Goal: Task Accomplishment & Management: Manage account settings

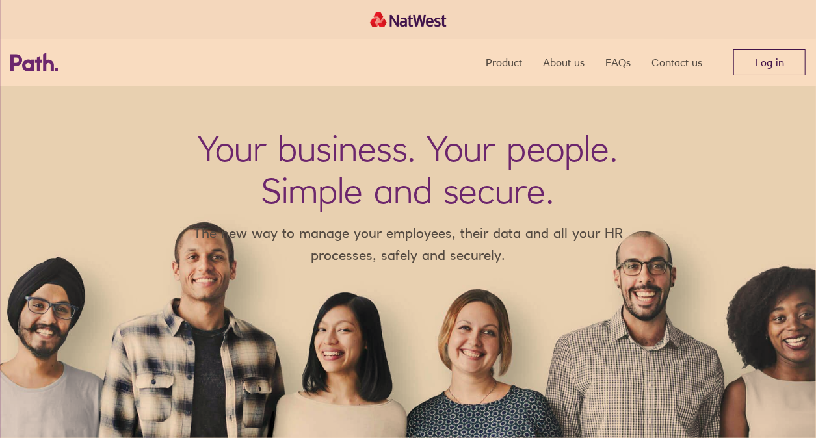
click at [757, 57] on link "Log in" at bounding box center [769, 62] width 72 height 26
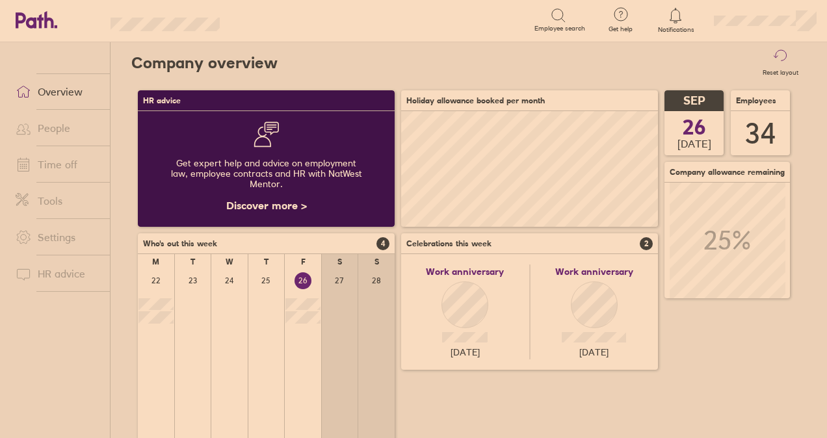
scroll to position [116, 256]
click at [65, 164] on link "Time off" at bounding box center [57, 164] width 105 height 26
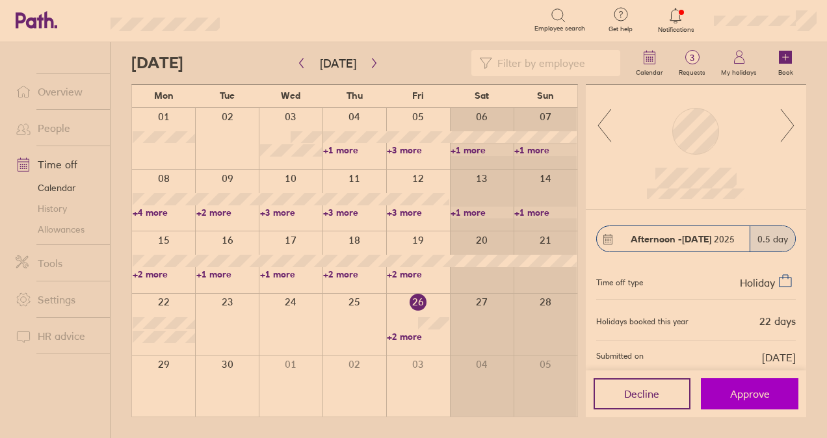
click at [741, 385] on button "Approve" at bounding box center [749, 393] width 97 height 31
click at [413, 338] on link "+2 more" at bounding box center [418, 337] width 62 height 12
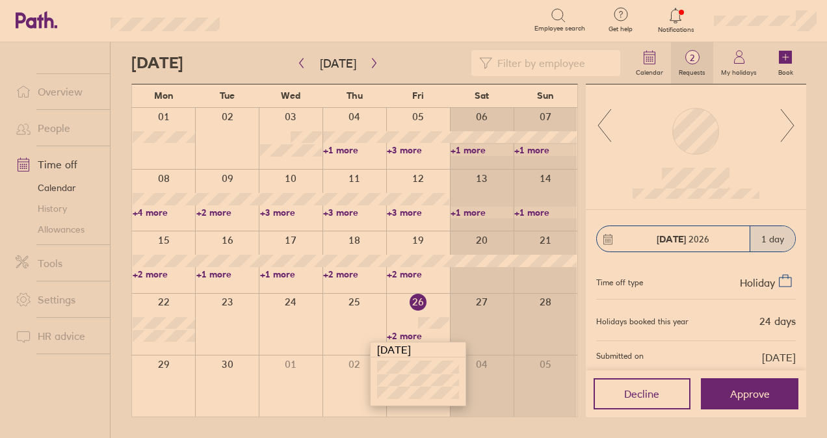
click at [703, 56] on span "2" at bounding box center [692, 58] width 42 height 10
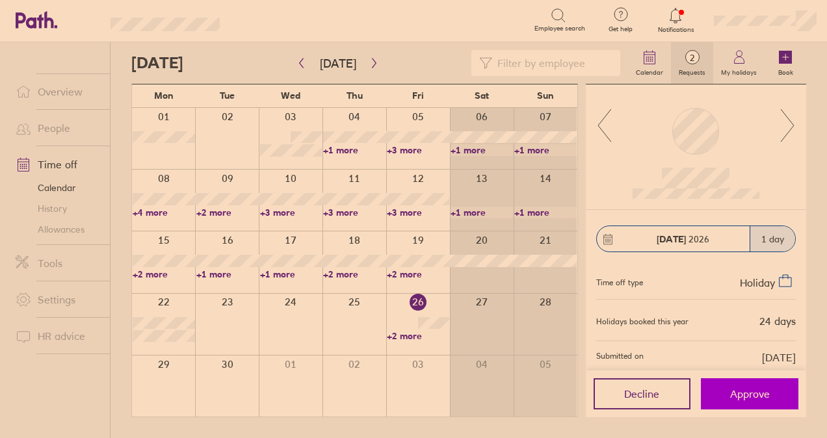
click at [736, 380] on button "Approve" at bounding box center [749, 393] width 97 height 31
click at [692, 55] on span "1" at bounding box center [692, 58] width 42 height 10
click at [753, 394] on span "Approve" at bounding box center [750, 394] width 40 height 12
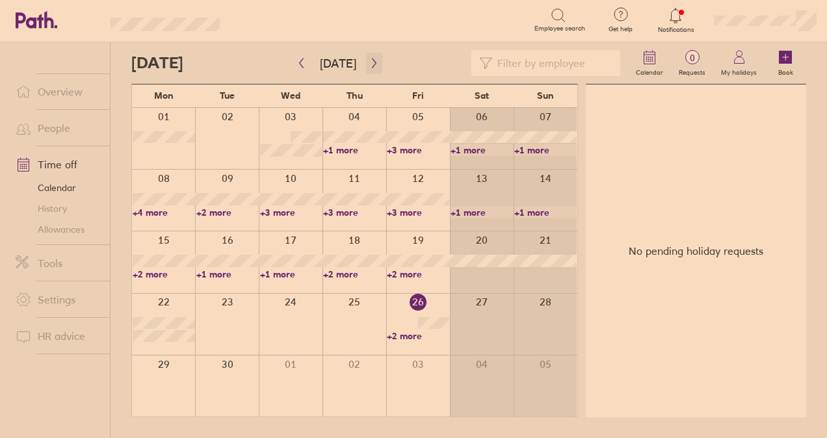
click at [372, 64] on icon "button" at bounding box center [374, 63] width 4 height 10
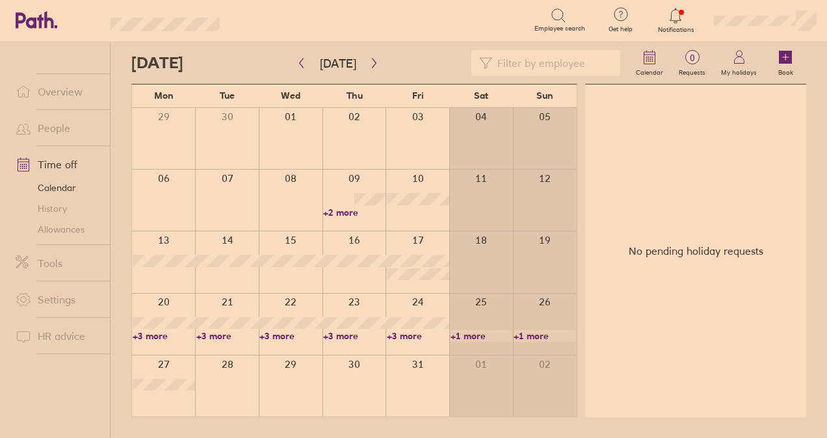
click at [567, 57] on input at bounding box center [552, 63] width 120 height 25
type input "rob"
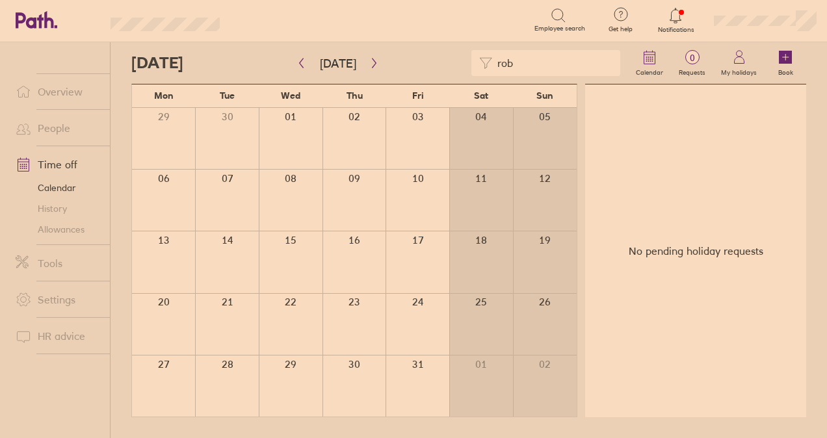
click at [439, 317] on div at bounding box center [417, 324] width 64 height 61
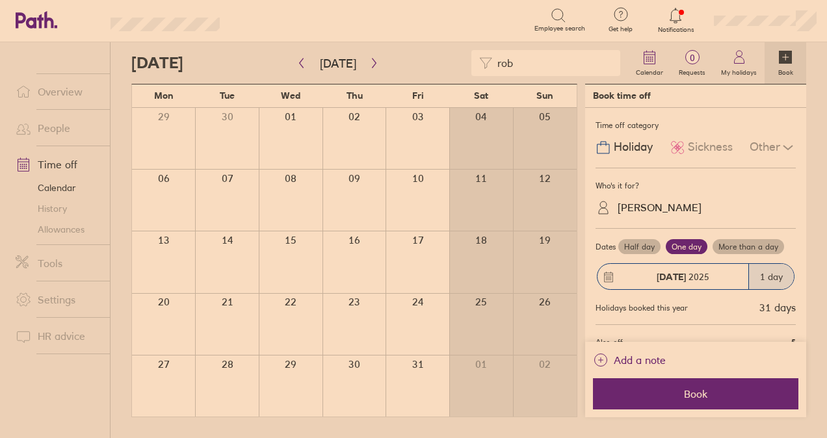
click at [556, 79] on div "rob Calendar 0 Requests My holidays Book" at bounding box center [468, 63] width 675 height 42
click at [557, 70] on input "rob" at bounding box center [552, 63] width 120 height 25
click at [317, 62] on button "[DATE]" at bounding box center [337, 63] width 57 height 21
click at [373, 57] on button "button" at bounding box center [374, 63] width 16 height 21
click at [373, 70] on button "button" at bounding box center [374, 63] width 16 height 21
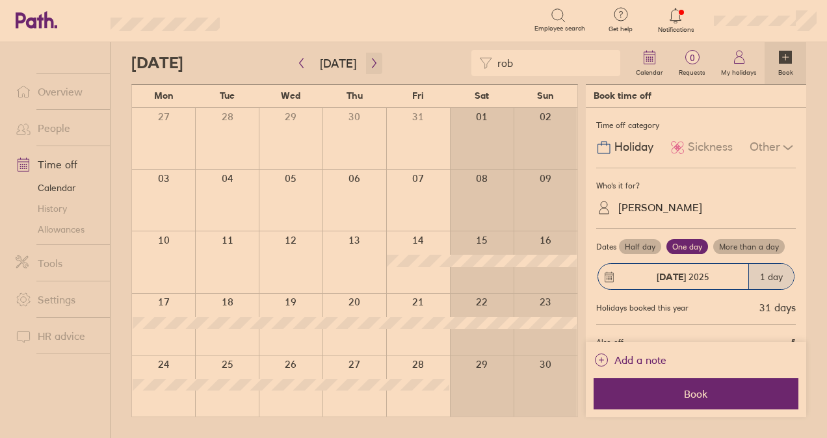
click at [373, 70] on button "button" at bounding box center [374, 63] width 16 height 21
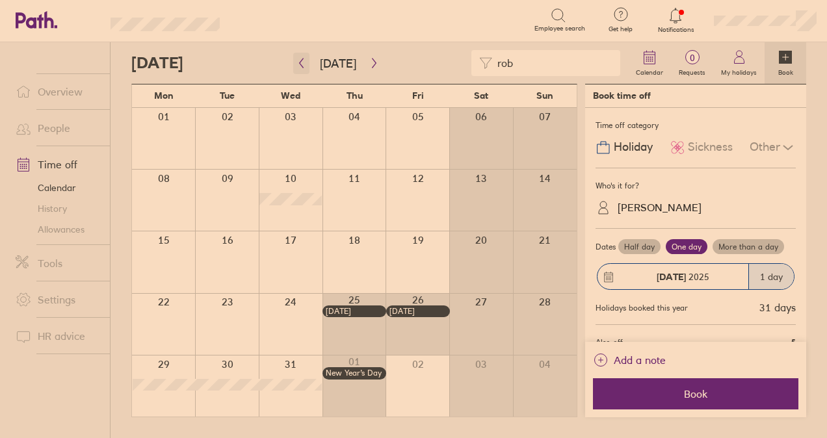
click at [296, 68] on button "button" at bounding box center [301, 63] width 16 height 21
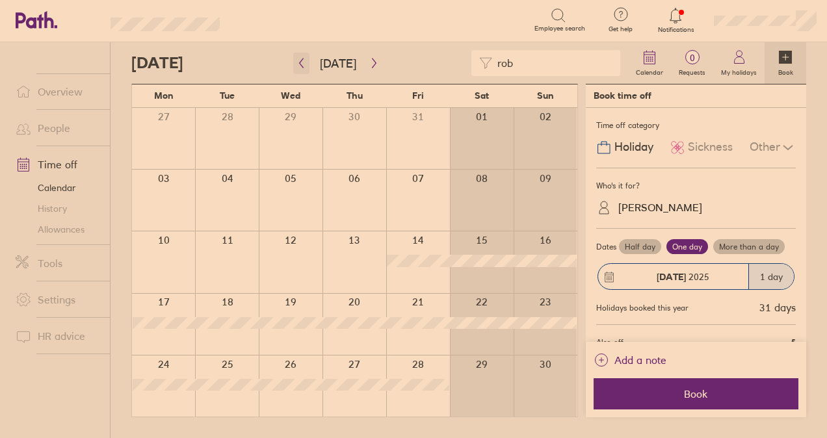
click at [296, 68] on icon "button" at bounding box center [301, 63] width 10 height 10
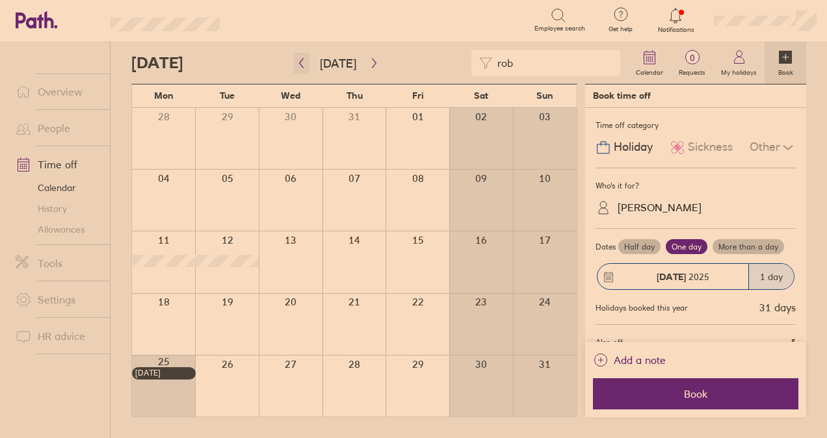
click at [296, 68] on icon "button" at bounding box center [301, 63] width 10 height 10
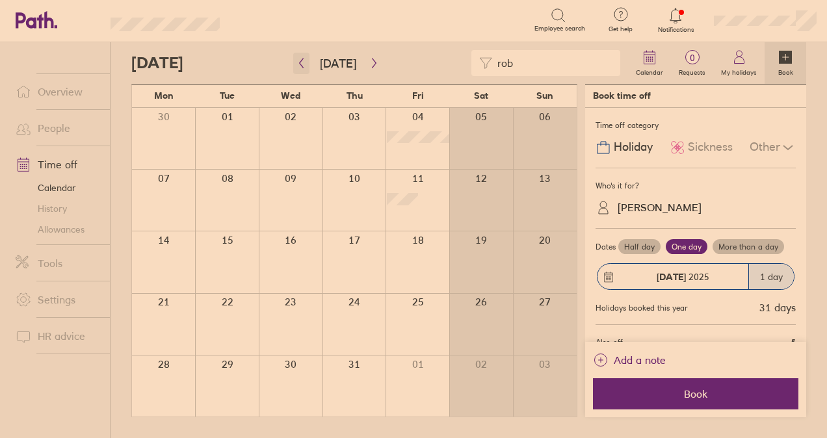
click at [296, 68] on icon "button" at bounding box center [301, 63] width 10 height 10
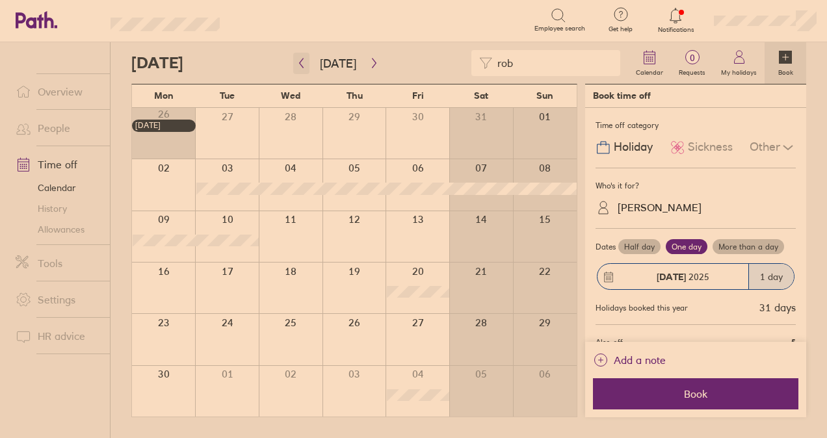
click at [300, 64] on icon "button" at bounding box center [302, 63] width 4 height 10
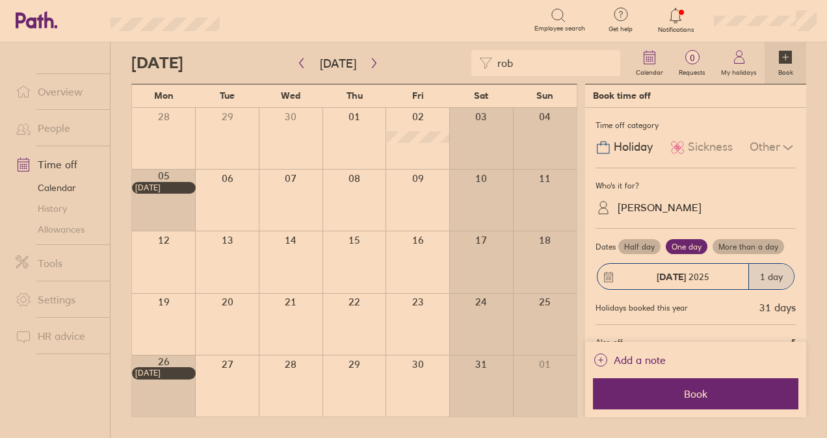
click at [292, 76] on div "rob Calendar 0 Requests My holidays Book" at bounding box center [468, 63] width 675 height 42
click at [296, 70] on button "button" at bounding box center [301, 63] width 16 height 21
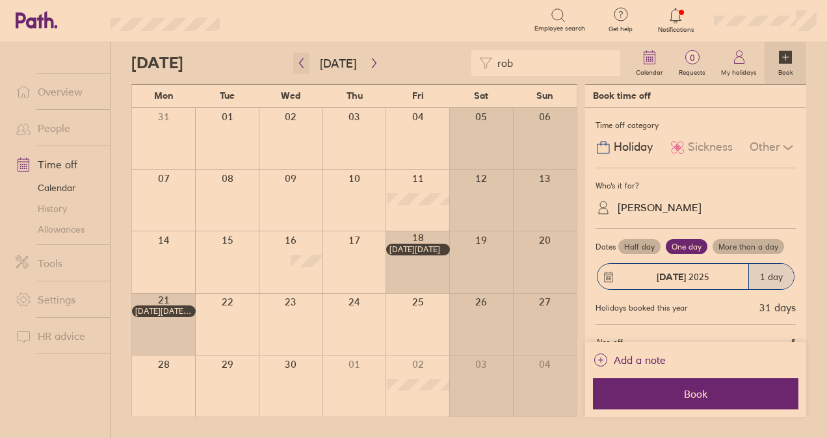
click at [296, 70] on button "button" at bounding box center [301, 63] width 16 height 21
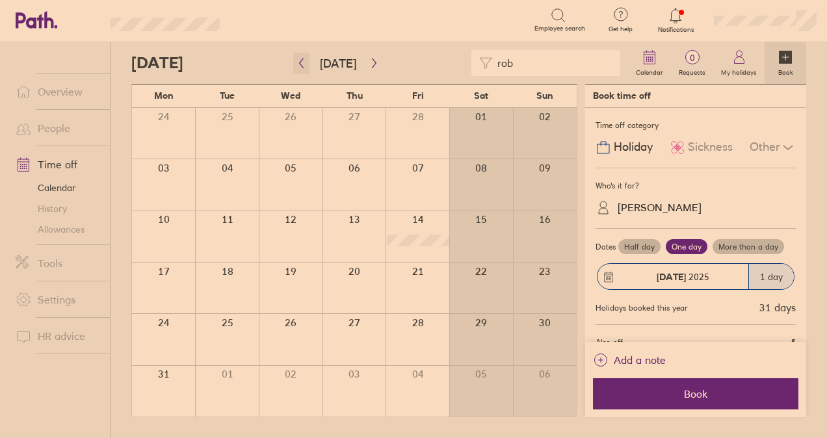
click at [296, 71] on button "button" at bounding box center [301, 63] width 16 height 21
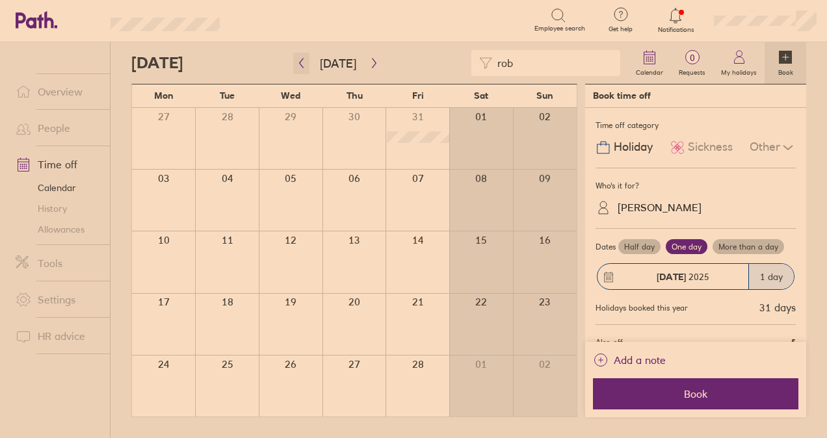
click at [296, 71] on button "button" at bounding box center [301, 63] width 16 height 21
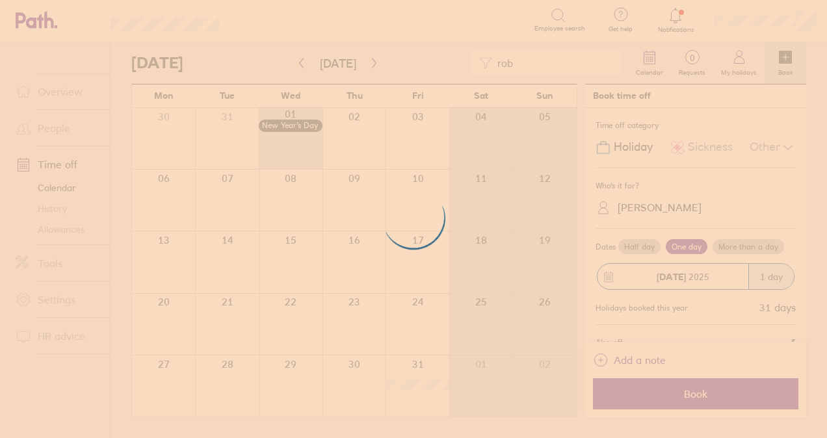
drag, startPoint x: 296, startPoint y: 70, endPoint x: 259, endPoint y: 49, distance: 41.9
click at [259, 49] on div at bounding box center [413, 219] width 827 height 438
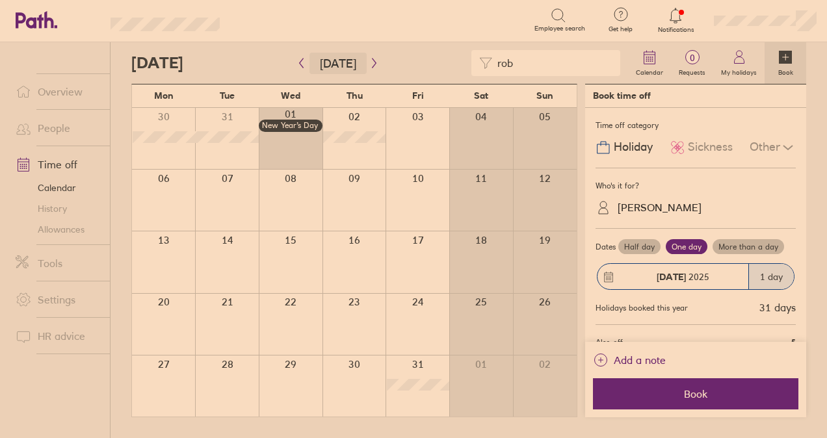
click at [328, 65] on button "[DATE]" at bounding box center [337, 63] width 57 height 21
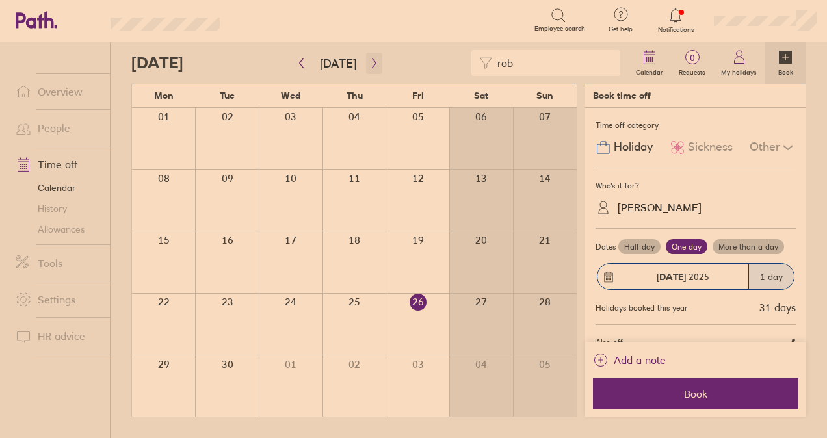
click at [374, 65] on icon "button" at bounding box center [374, 63] width 10 height 10
click at [436, 315] on div at bounding box center [417, 324] width 64 height 61
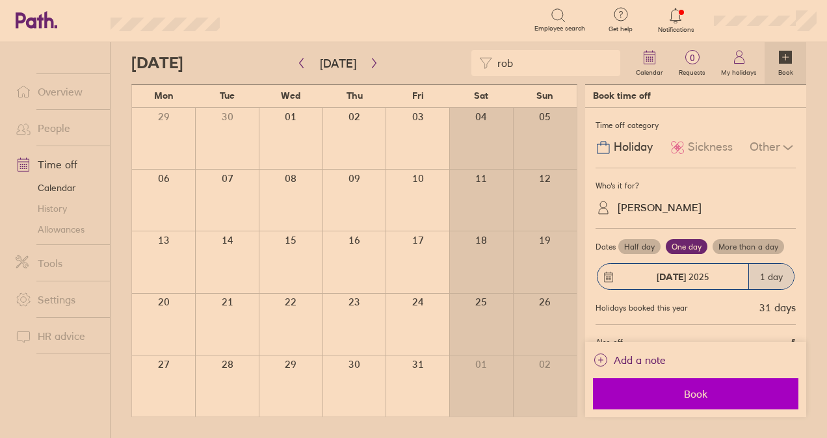
click at [733, 393] on span "Book" at bounding box center [695, 394] width 187 height 12
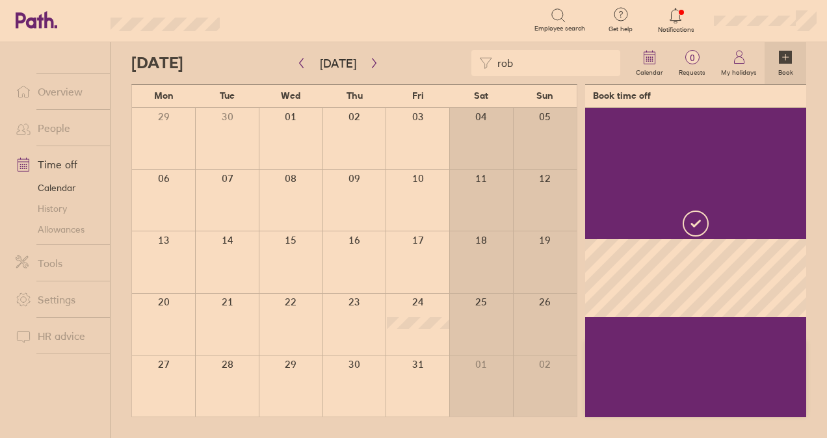
click at [155, 391] on div at bounding box center [163, 386] width 63 height 61
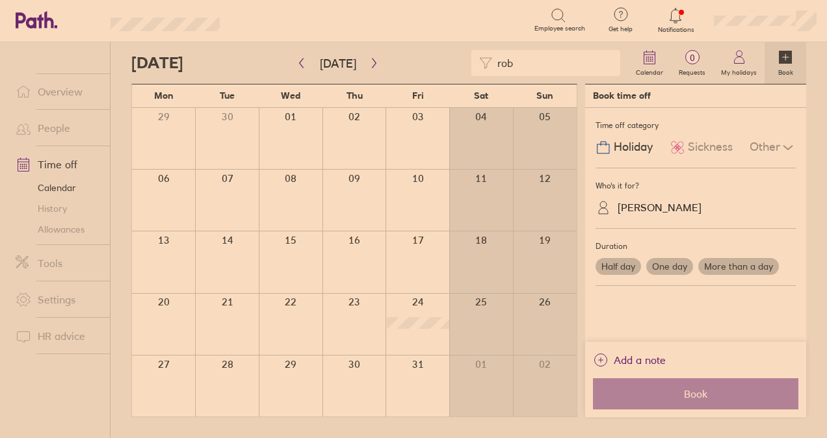
click at [162, 382] on div at bounding box center [163, 386] width 63 height 61
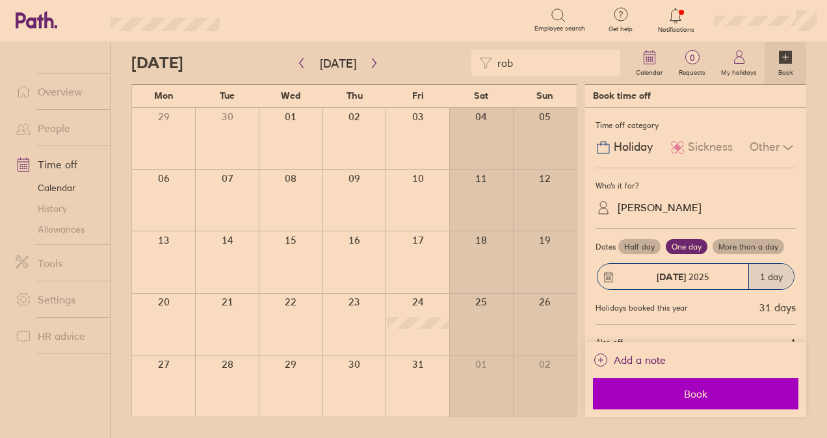
click at [649, 382] on button "Book" at bounding box center [695, 393] width 205 height 31
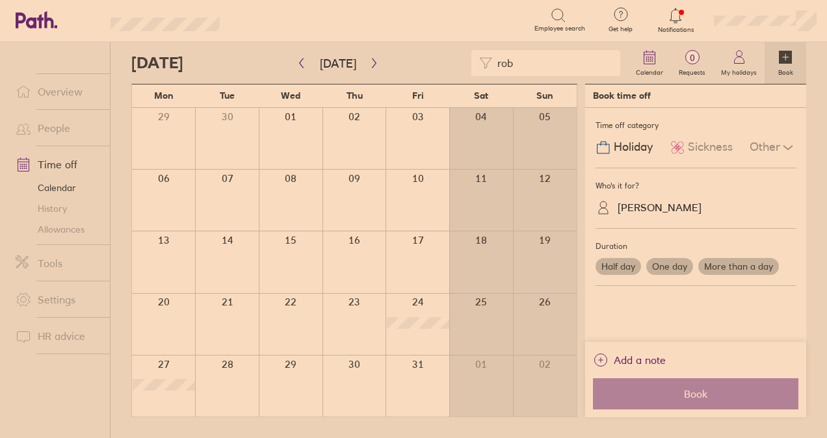
click at [84, 238] on link "Allowances" at bounding box center [57, 229] width 105 height 21
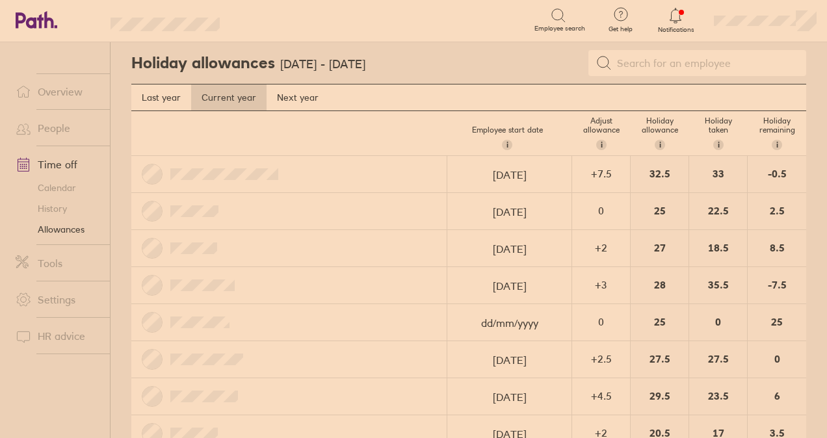
click at [49, 83] on link "Overview" at bounding box center [57, 92] width 105 height 26
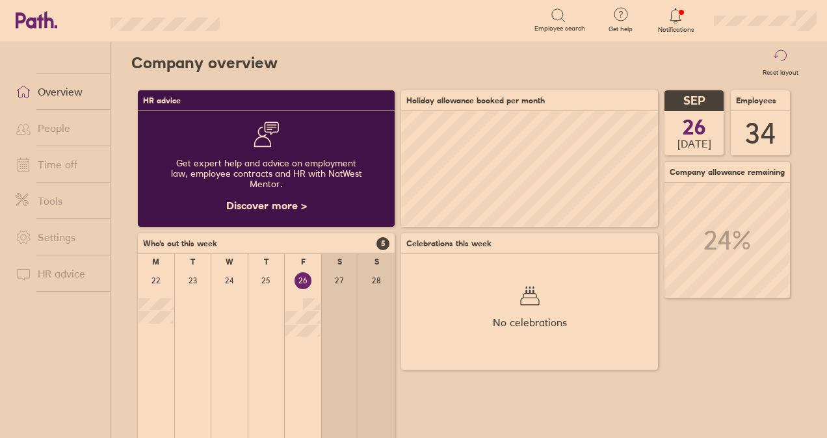
scroll to position [116, 256]
click at [106, 170] on link "Time off" at bounding box center [57, 164] width 105 height 26
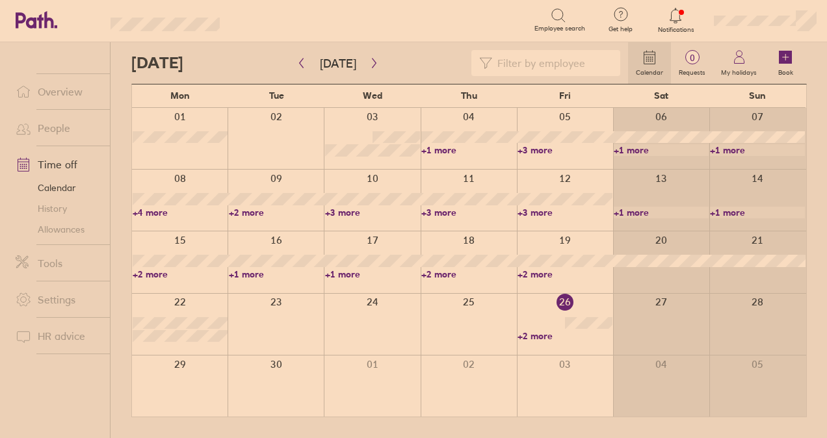
click at [542, 339] on link "+2 more" at bounding box center [564, 336] width 95 height 12
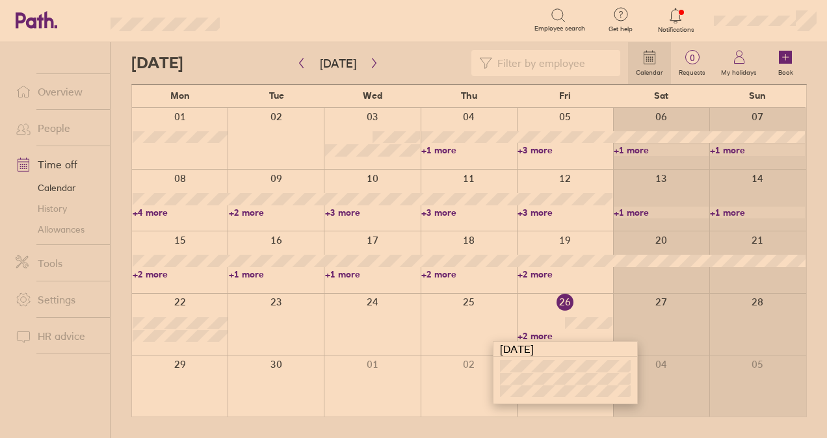
click at [533, 59] on input at bounding box center [552, 63] width 120 height 25
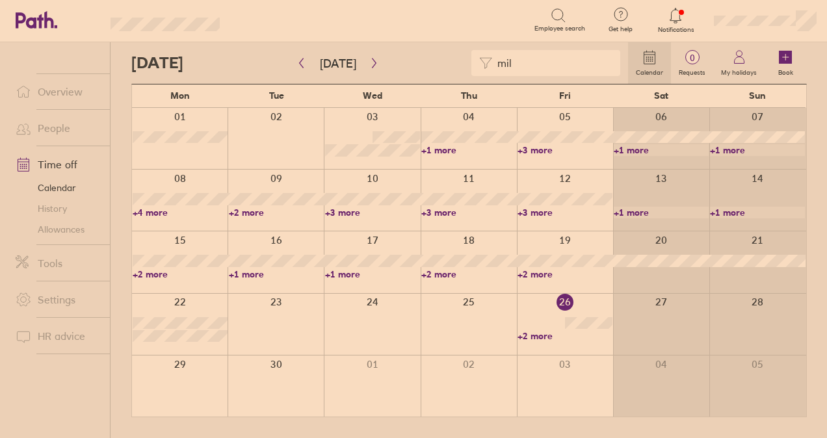
type input "mill"
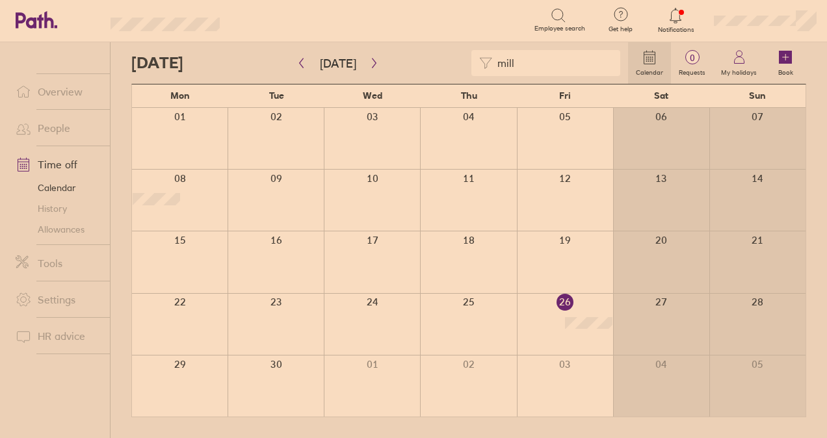
drag, startPoint x: 531, startPoint y: 64, endPoint x: 452, endPoint y: 73, distance: 79.1
click at [454, 73] on div "mill" at bounding box center [379, 63] width 497 height 26
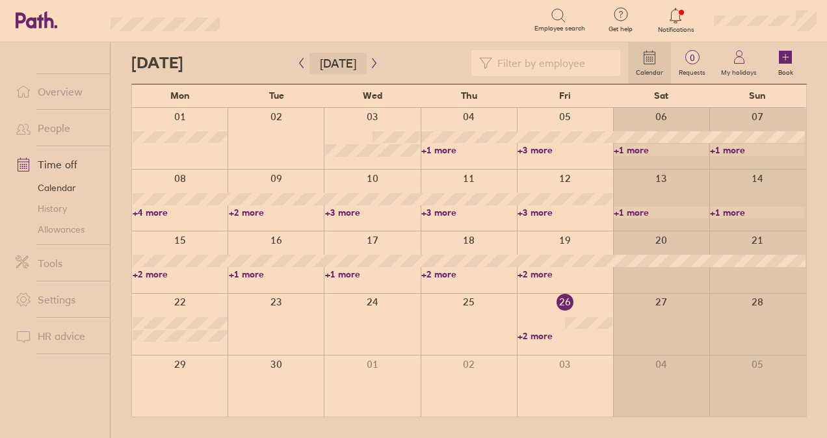
click at [360, 65] on button "[DATE]" at bounding box center [337, 63] width 57 height 21
click at [369, 61] on icon "button" at bounding box center [374, 63] width 10 height 10
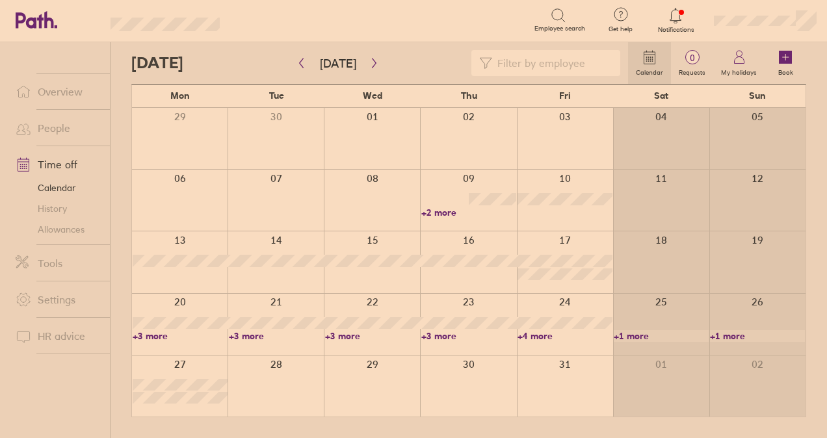
click at [71, 234] on link "Allowances" at bounding box center [57, 229] width 105 height 21
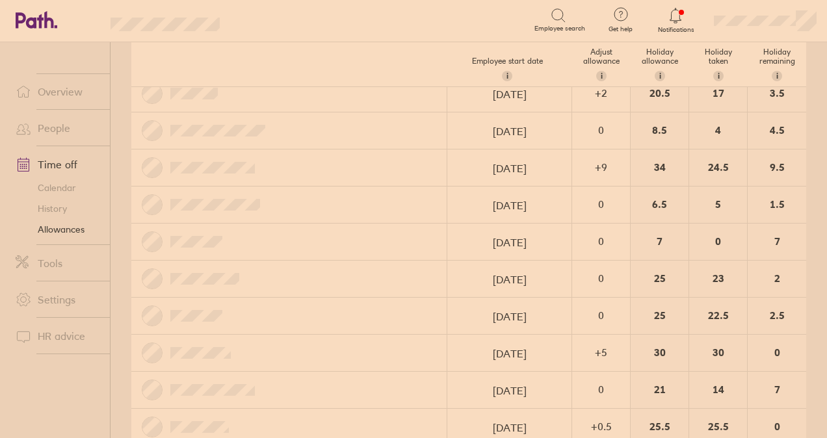
scroll to position [405, 0]
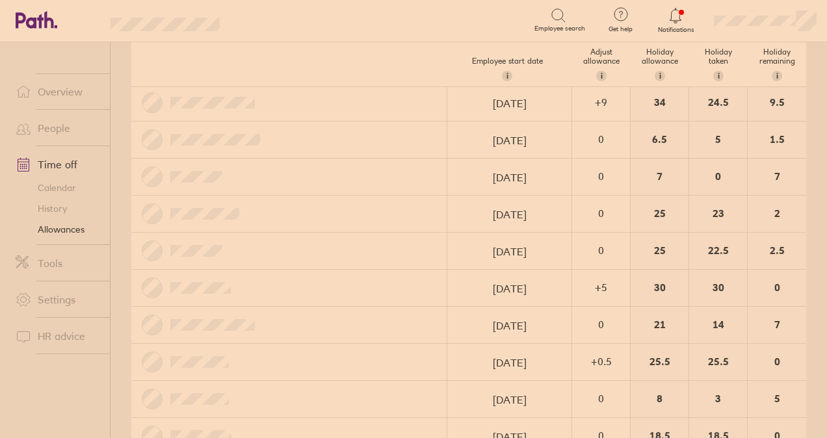
click at [75, 91] on link "Overview" at bounding box center [57, 92] width 105 height 26
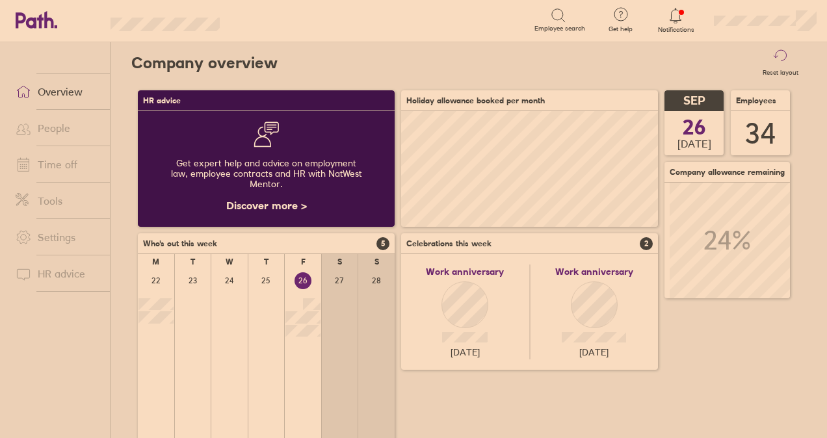
scroll to position [649852, 649852]
click at [29, 127] on icon at bounding box center [24, 128] width 16 height 16
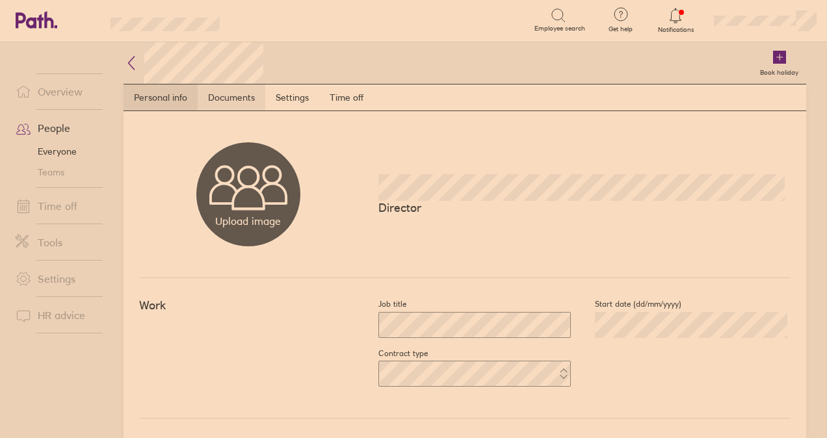
click at [255, 105] on link "Documents" at bounding box center [232, 97] width 68 height 26
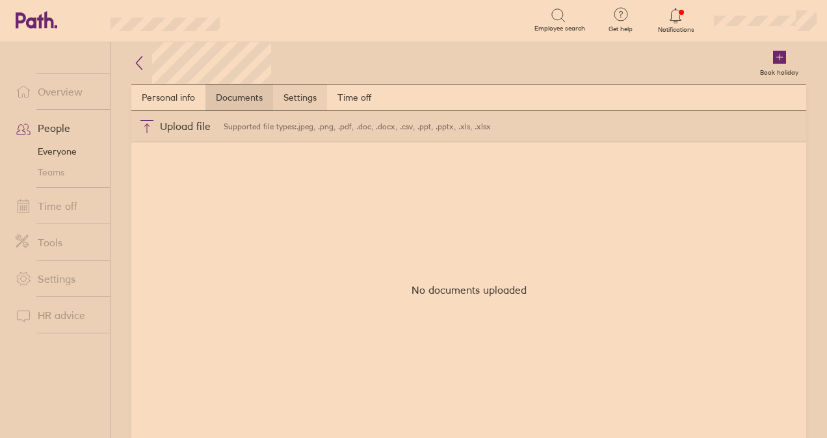
click at [299, 96] on link "Settings" at bounding box center [300, 97] width 54 height 26
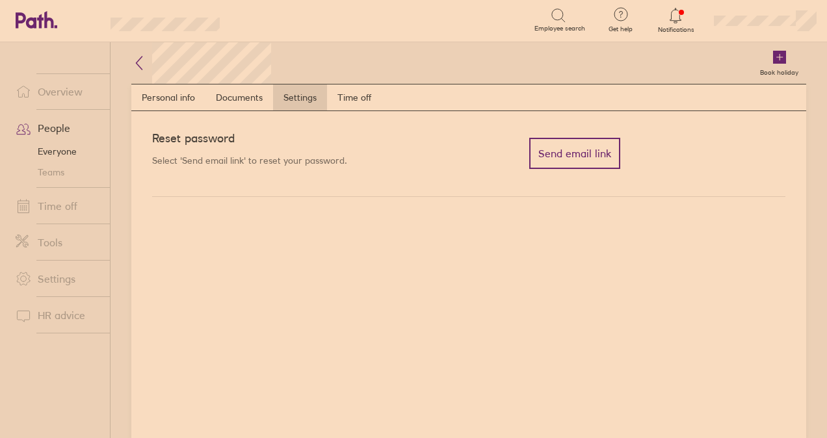
click at [135, 66] on icon at bounding box center [139, 63] width 16 height 16
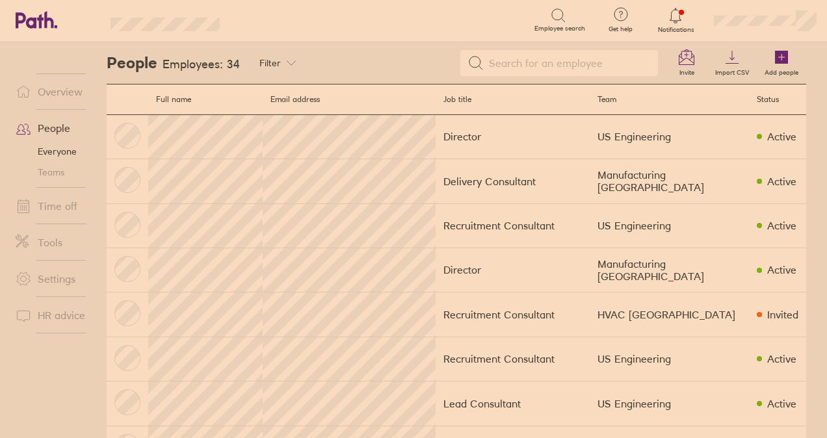
click at [61, 85] on link "Overview" at bounding box center [57, 92] width 105 height 26
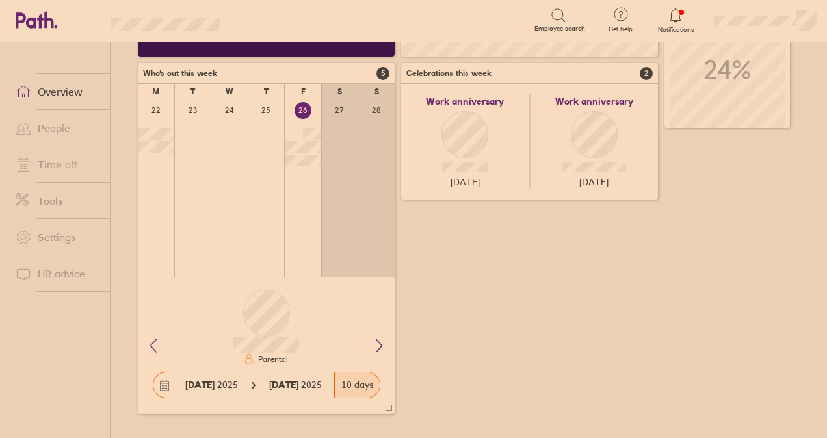
scroll to position [173, 0]
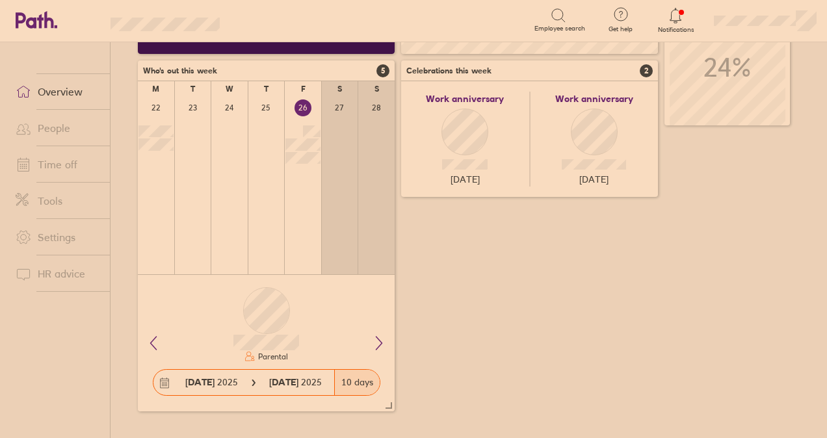
click at [64, 170] on link "Time off" at bounding box center [57, 164] width 105 height 26
